Goal: Navigation & Orientation: Understand site structure

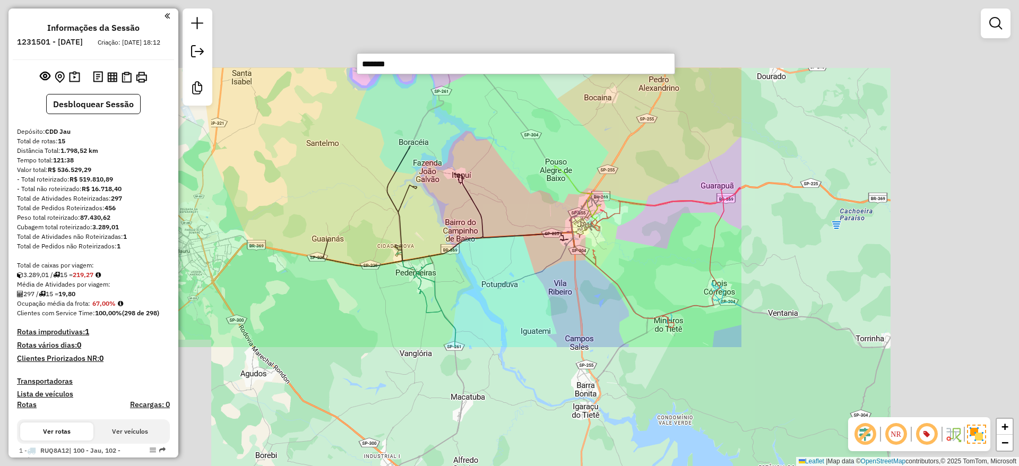
click at [336, 195] on div "Janela de atendimento Grade de atendimento Capacidade Transportadoras Veículos …" at bounding box center [509, 233] width 1019 height 466
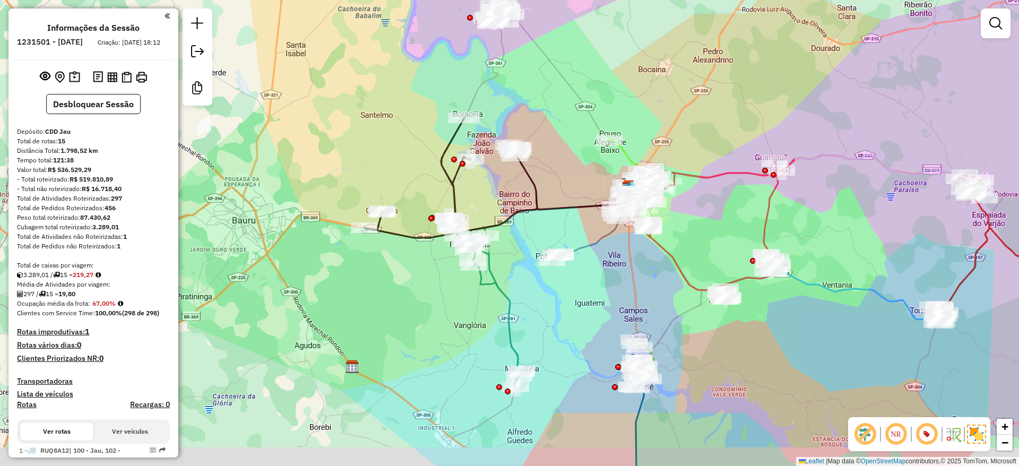
drag, startPoint x: 327, startPoint y: 189, endPoint x: 404, endPoint y: 151, distance: 86.1
click at [404, 151] on div "Janela de atendimento Grade de atendimento Capacidade Transportadoras Veículos …" at bounding box center [509, 233] width 1019 height 466
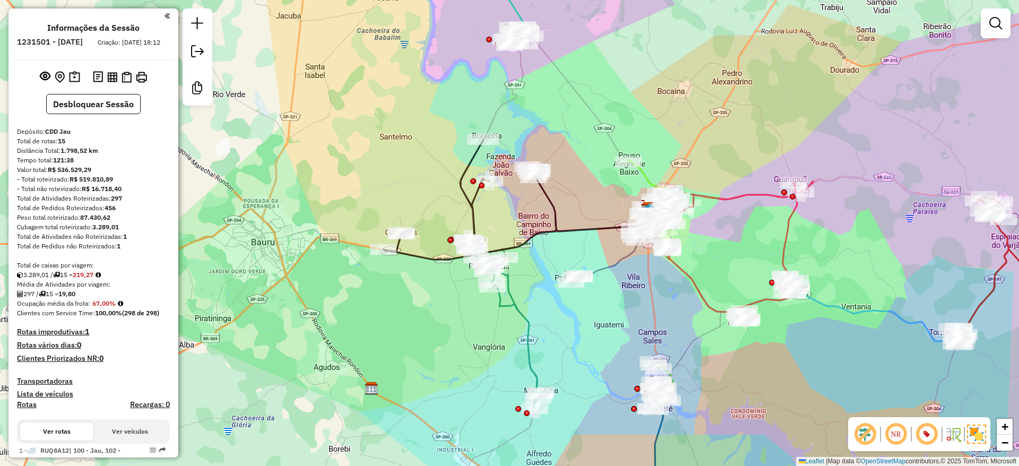
drag, startPoint x: 420, startPoint y: 150, endPoint x: 409, endPoint y: 180, distance: 32.2
click at [409, 180] on div "Janela de atendimento Grade de atendimento Capacidade Transportadoras Veículos …" at bounding box center [509, 233] width 1019 height 466
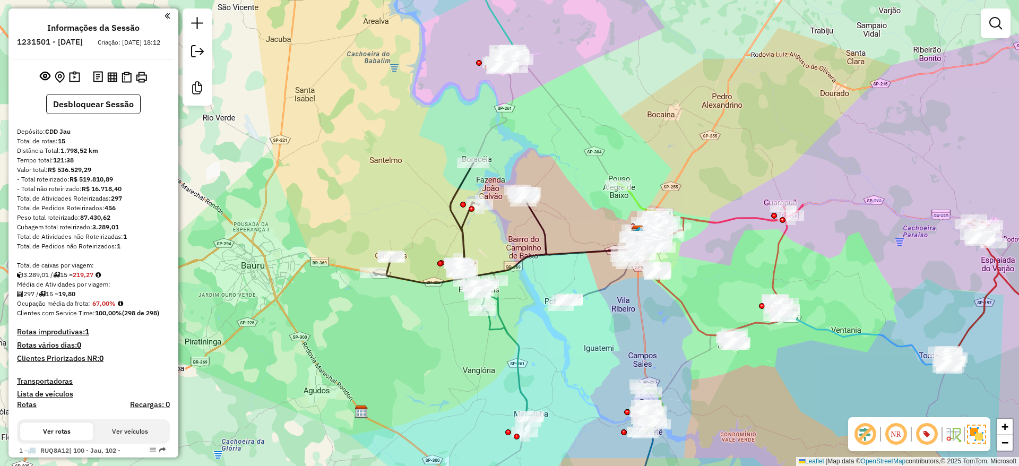
drag, startPoint x: 409, startPoint y: 180, endPoint x: 392, endPoint y: 195, distance: 22.2
click at [392, 194] on div "Janela de atendimento Grade de atendimento Capacidade Transportadoras Veículos …" at bounding box center [509, 233] width 1019 height 466
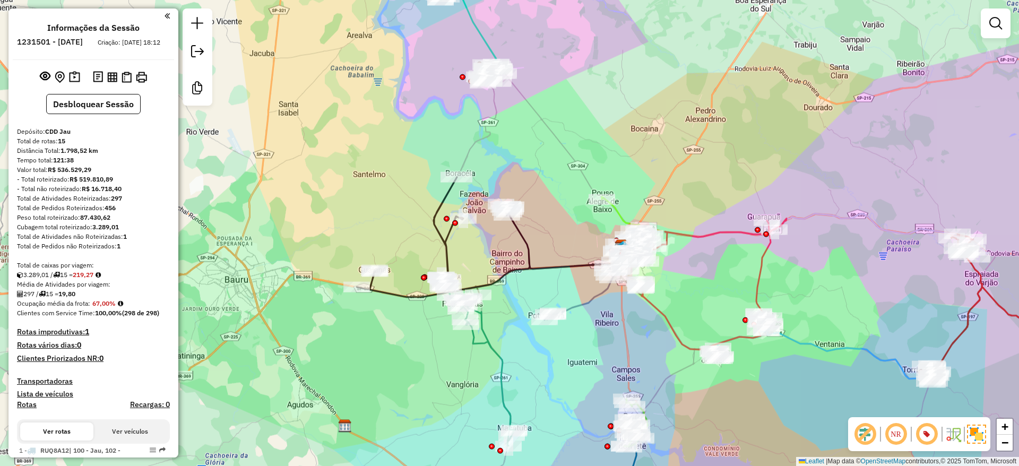
drag, startPoint x: 392, startPoint y: 195, endPoint x: 392, endPoint y: 221, distance: 26.5
click at [392, 221] on div "Janela de atendimento Grade de atendimento Capacidade Transportadoras Veículos …" at bounding box center [509, 233] width 1019 height 466
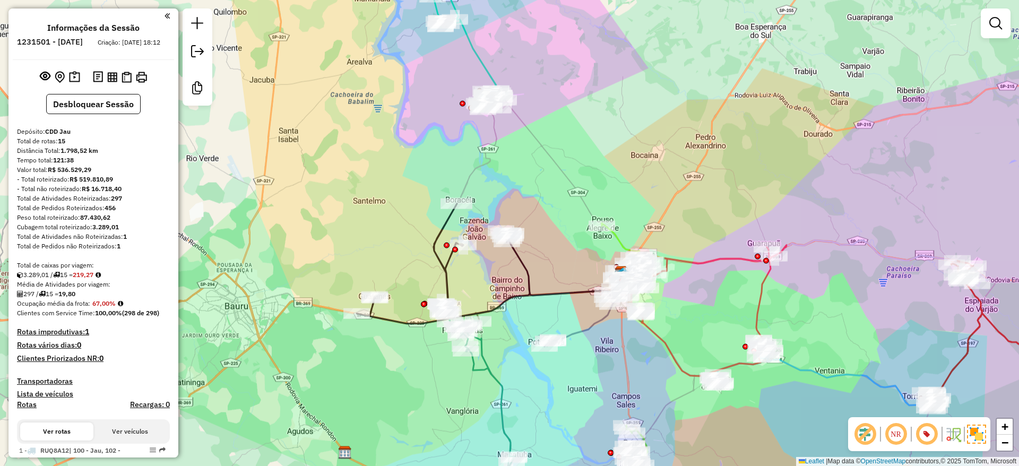
drag, startPoint x: 392, startPoint y: 221, endPoint x: 392, endPoint y: 232, distance: 10.6
click at [392, 232] on div "Janela de atendimento Grade de atendimento Capacidade Transportadoras Veículos …" at bounding box center [509, 233] width 1019 height 466
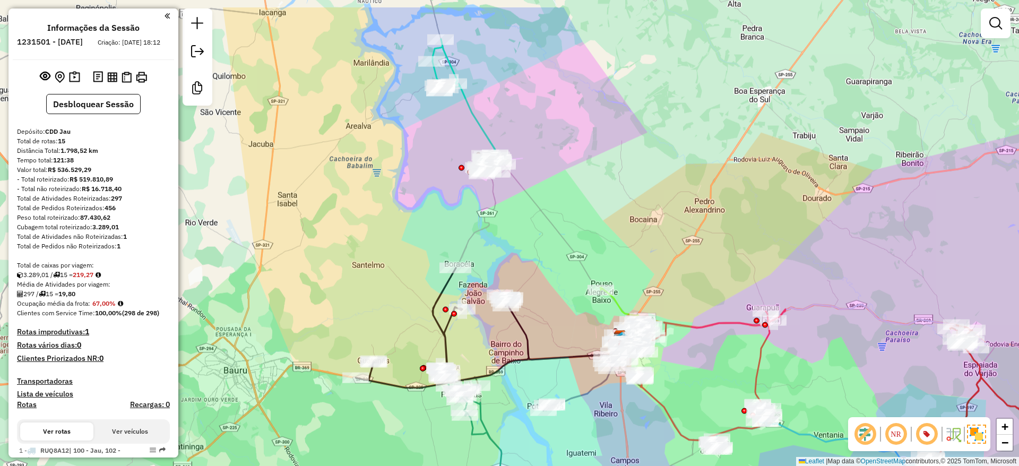
drag, startPoint x: 392, startPoint y: 232, endPoint x: 391, endPoint y: 285, distance: 53.6
click at [391, 285] on div "Janela de atendimento Grade de atendimento Capacidade Transportadoras Veículos …" at bounding box center [509, 233] width 1019 height 466
drag, startPoint x: 605, startPoint y: 144, endPoint x: 590, endPoint y: 111, distance: 36.1
click at [590, 111] on div "Janela de atendimento Grade de atendimento Capacidade Transportadoras Veículos …" at bounding box center [509, 233] width 1019 height 466
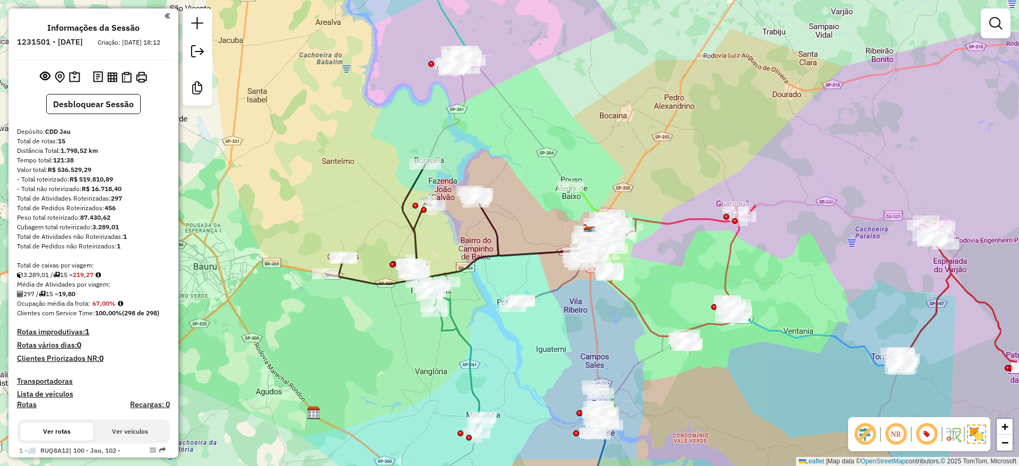
drag, startPoint x: 638, startPoint y: 161, endPoint x: 583, endPoint y: 91, distance: 88.8
click at [583, 91] on div "Janela de atendimento Grade de atendimento Capacidade Transportadoras Veículos …" at bounding box center [509, 233] width 1019 height 466
